Goal: Information Seeking & Learning: Learn about a topic

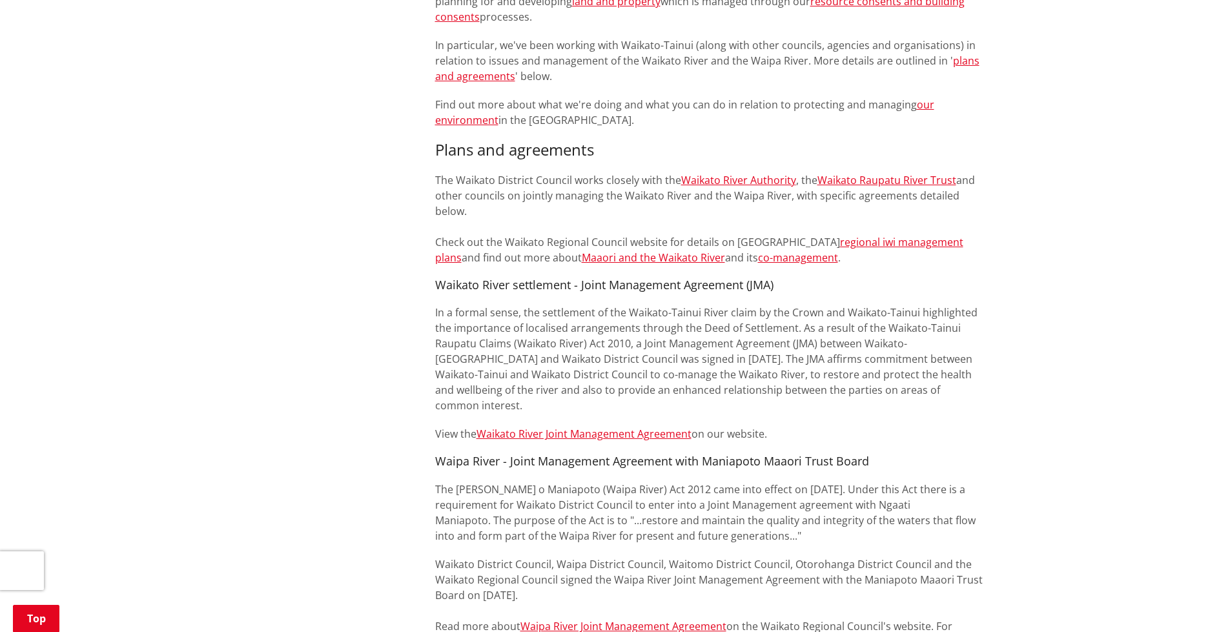
scroll to position [775, 0]
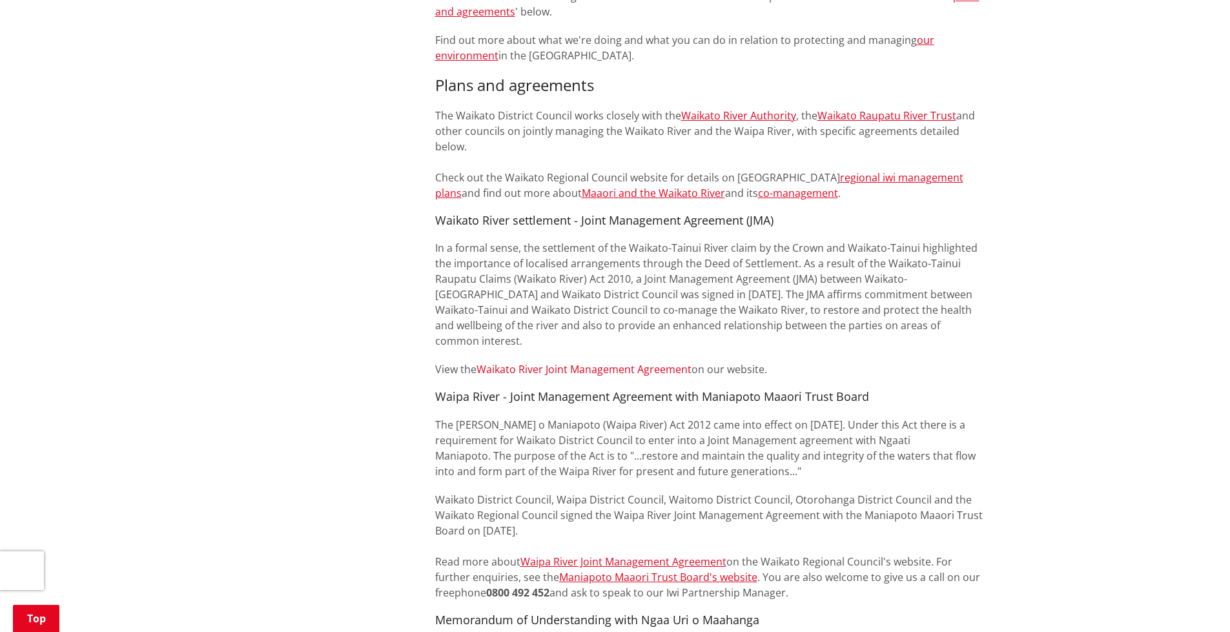
click at [611, 362] on link "Waikato River Joint Management Agreement" at bounding box center [583, 369] width 215 height 14
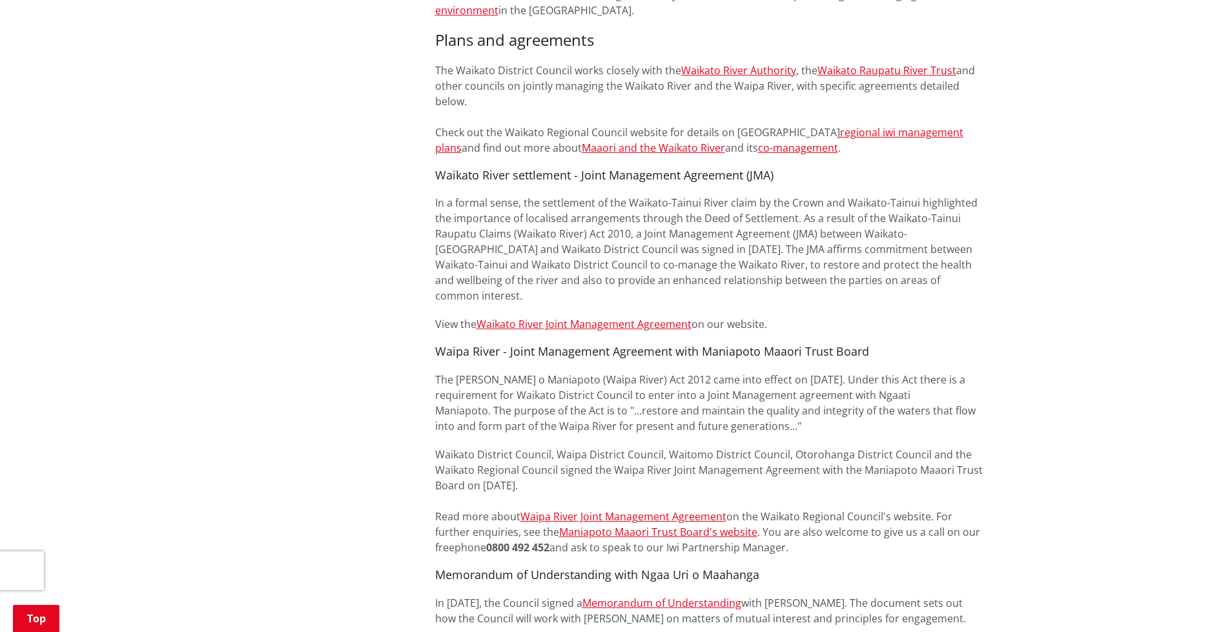
scroll to position [710, 0]
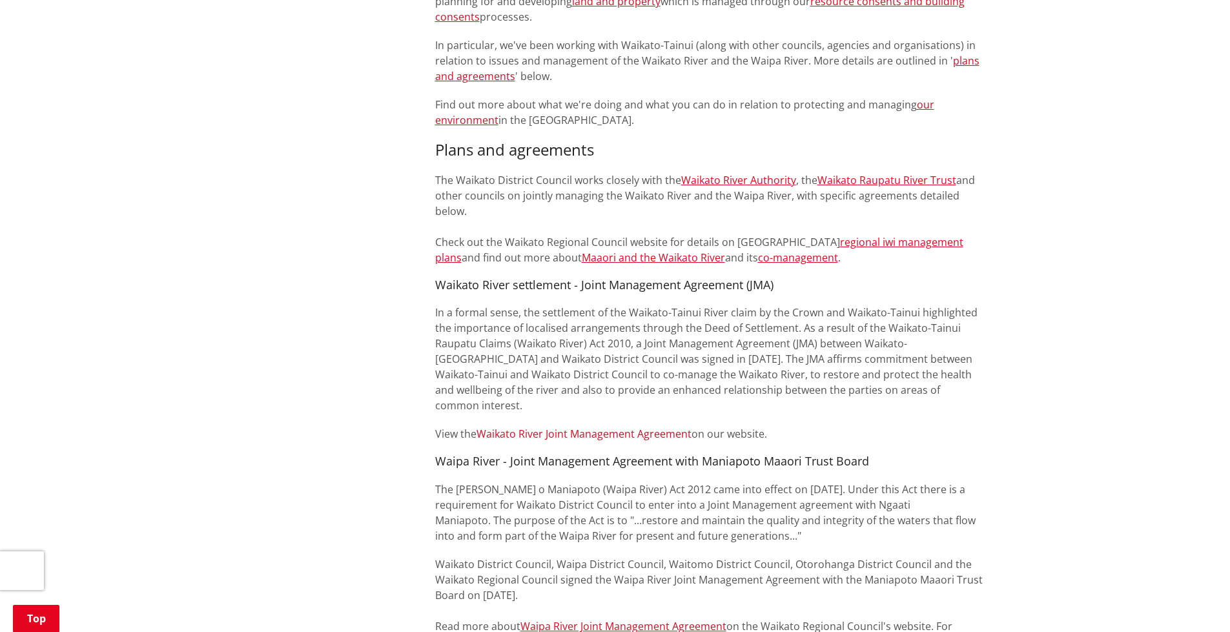
drag, startPoint x: 645, startPoint y: 392, endPoint x: 649, endPoint y: 399, distance: 8.4
drag, startPoint x: 649, startPoint y: 399, endPoint x: 608, endPoint y: 406, distance: 41.9
click at [608, 427] on link "Waikato River Joint Management Agreement" at bounding box center [583, 434] width 215 height 14
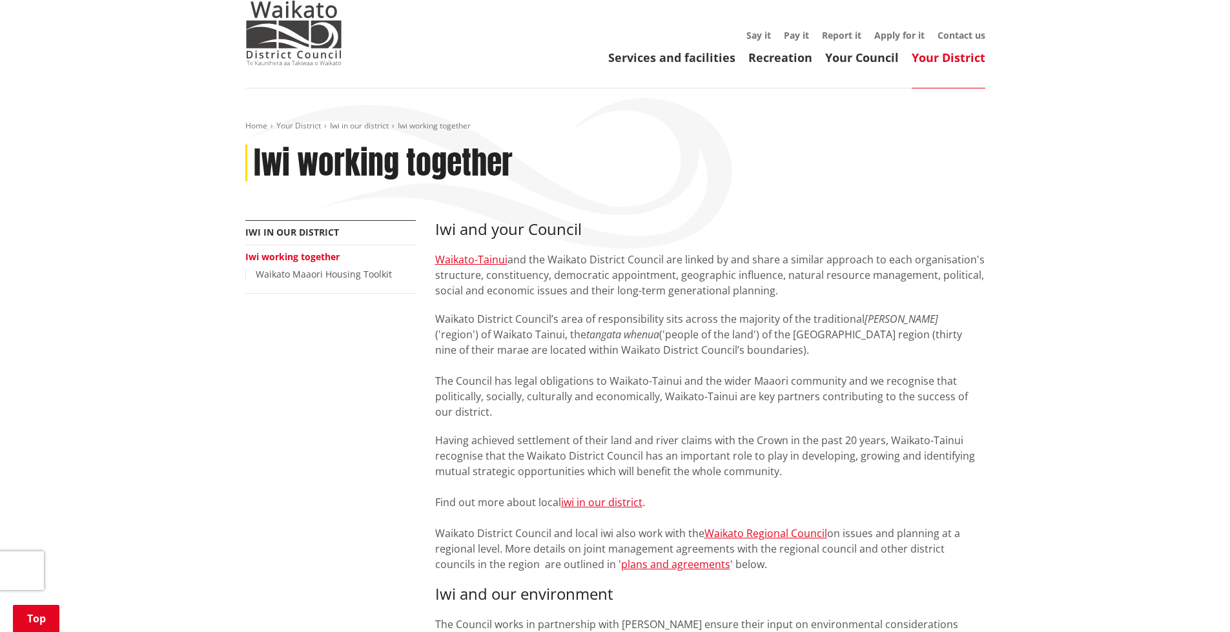
scroll to position [33, 0]
